Goal: Find specific page/section: Find specific page/section

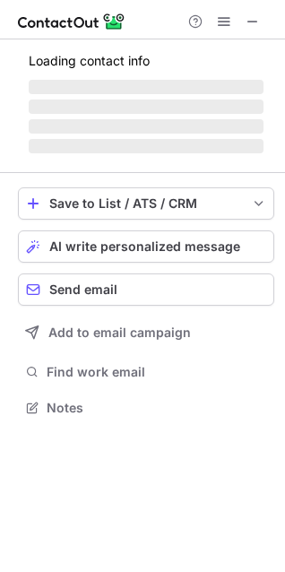
scroll to position [9, 9]
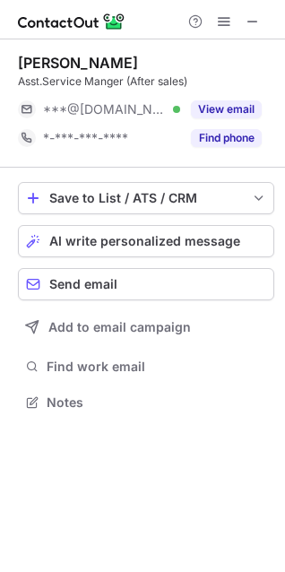
scroll to position [9, 9]
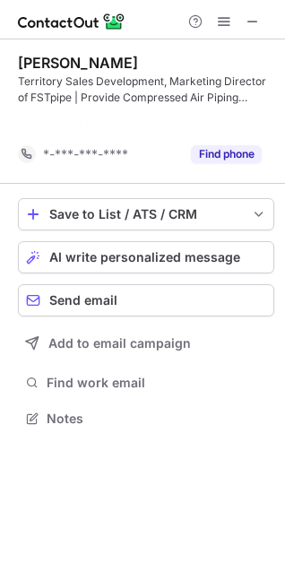
scroll to position [377, 285]
